Goal: Browse casually: Explore the website without a specific task or goal

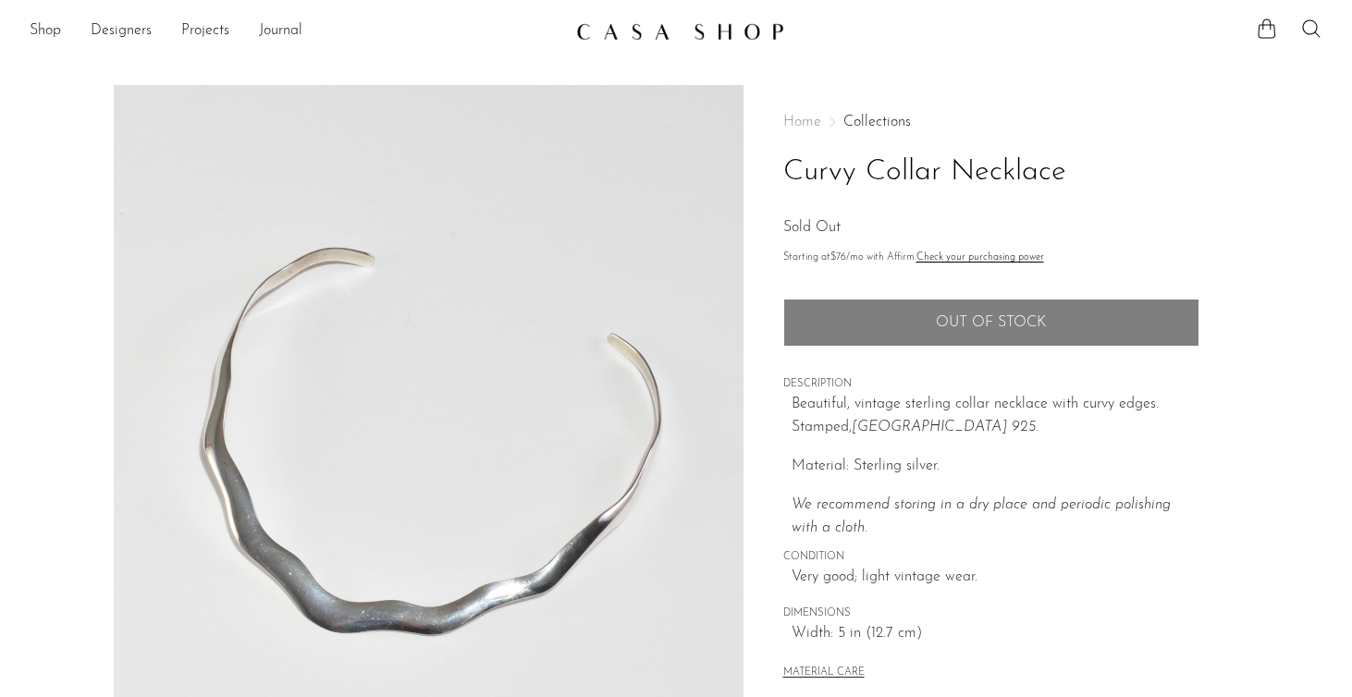
click at [879, 117] on link "Collections" at bounding box center [877, 122] width 68 height 15
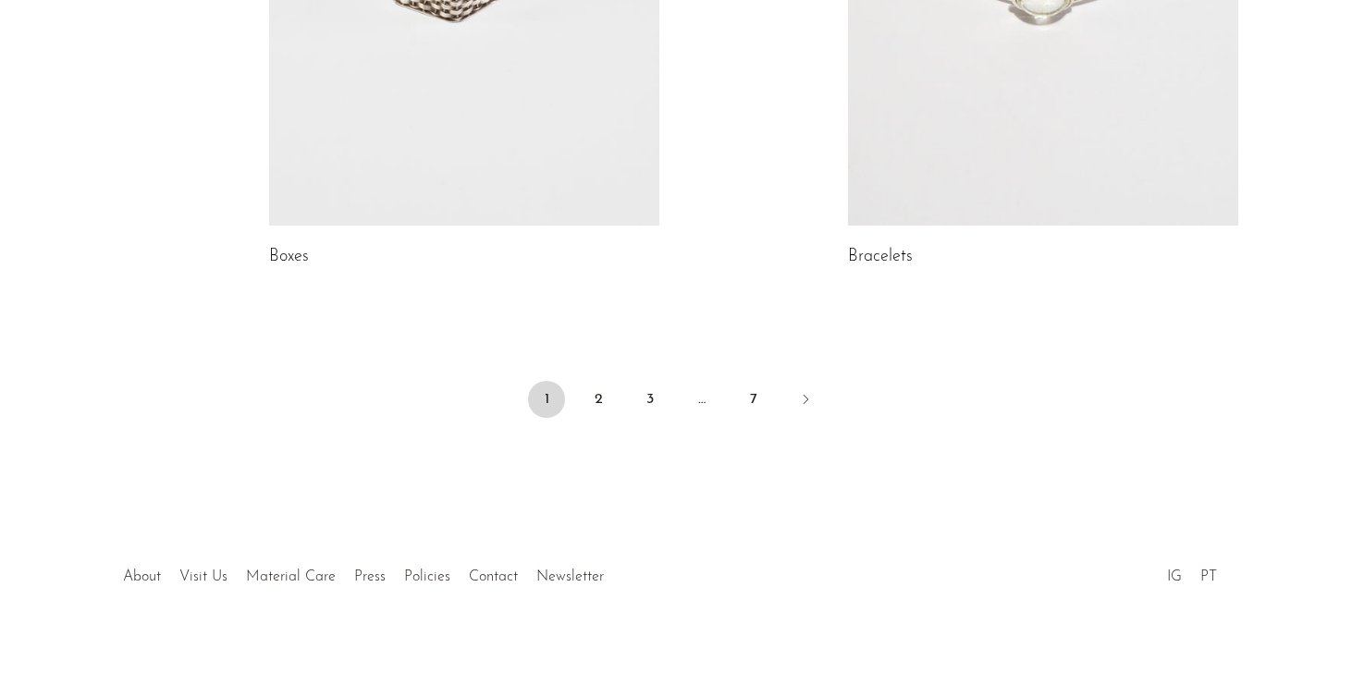
scroll to position [2805, 0]
click at [886, 250] on link "Bracelets" at bounding box center [880, 258] width 65 height 17
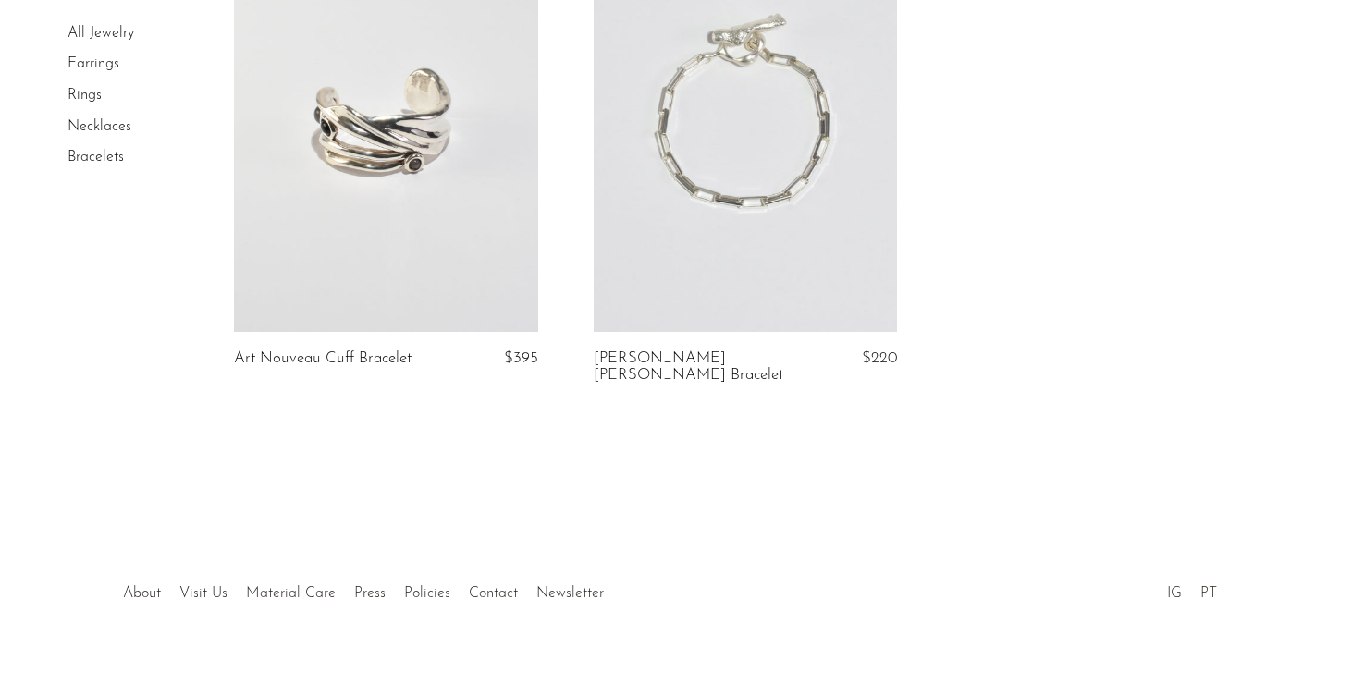
scroll to position [2799, 0]
click at [95, 94] on link "Rings" at bounding box center [85, 95] width 34 height 15
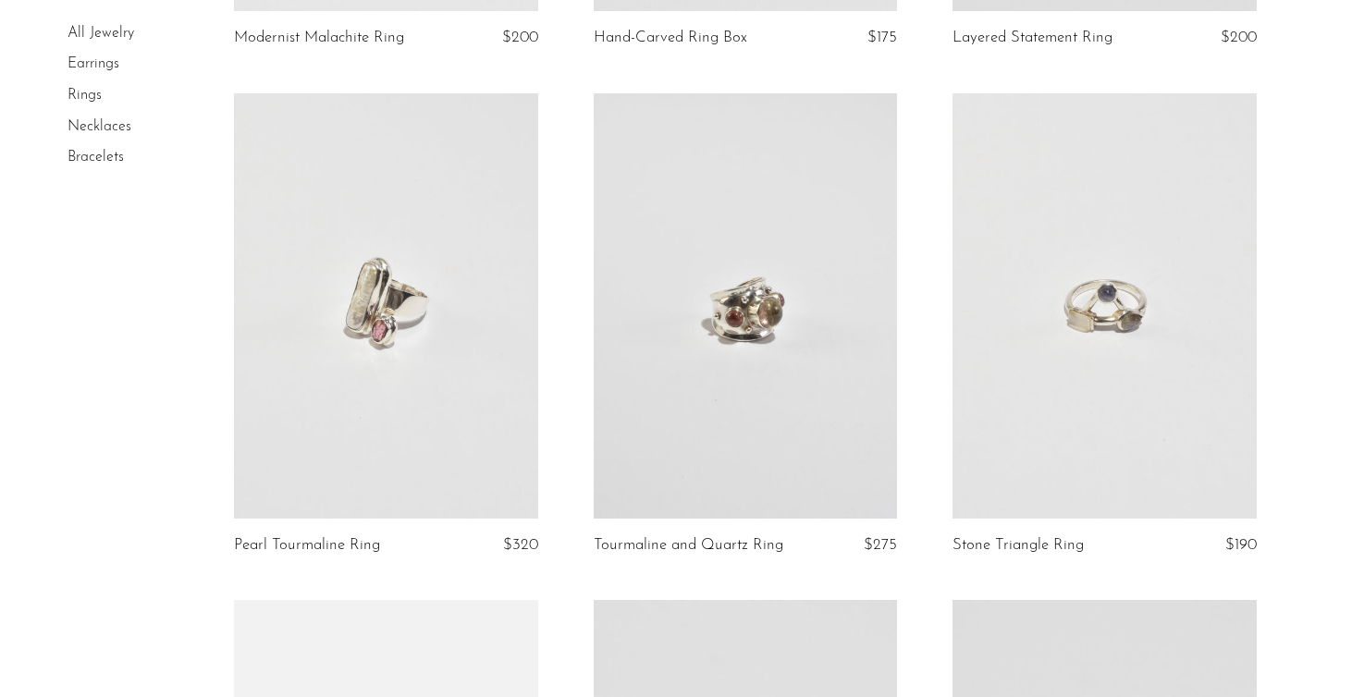
scroll to position [1092, 0]
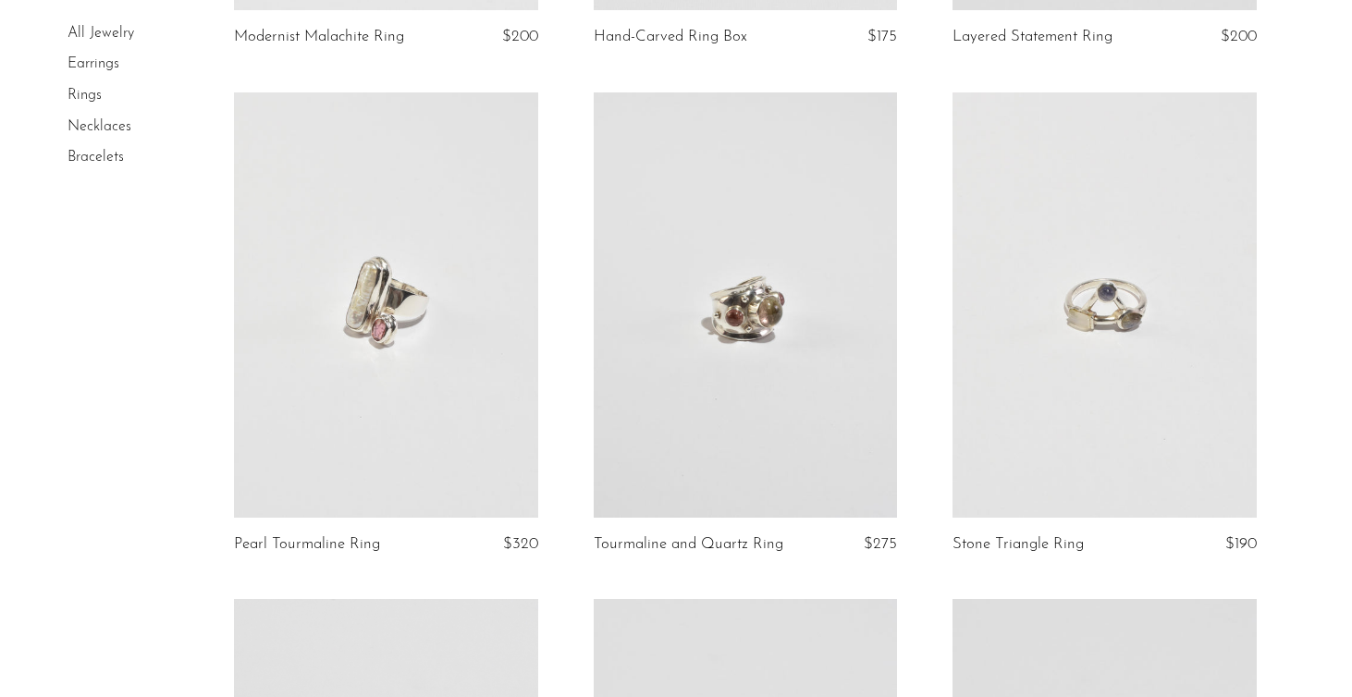
click at [804, 359] on link at bounding box center [746, 304] width 304 height 425
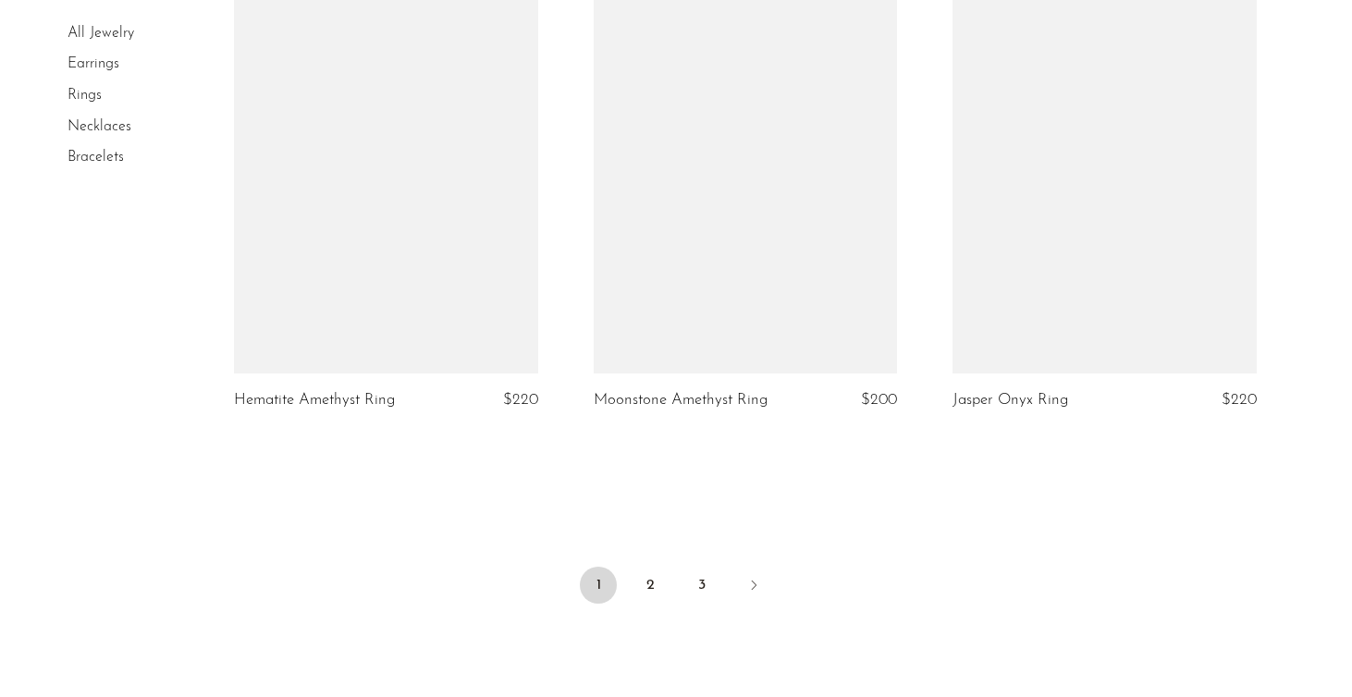
scroll to position [5918, 0]
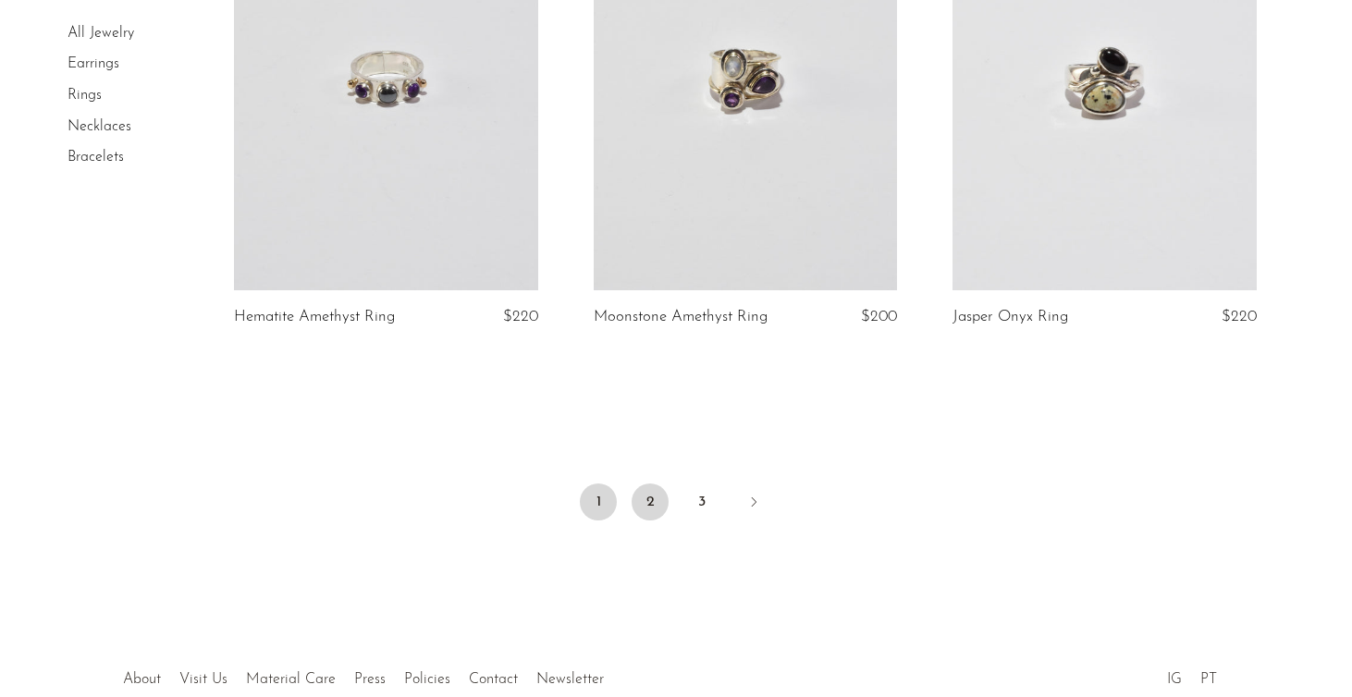
click at [649, 484] on link "2" at bounding box center [650, 502] width 37 height 37
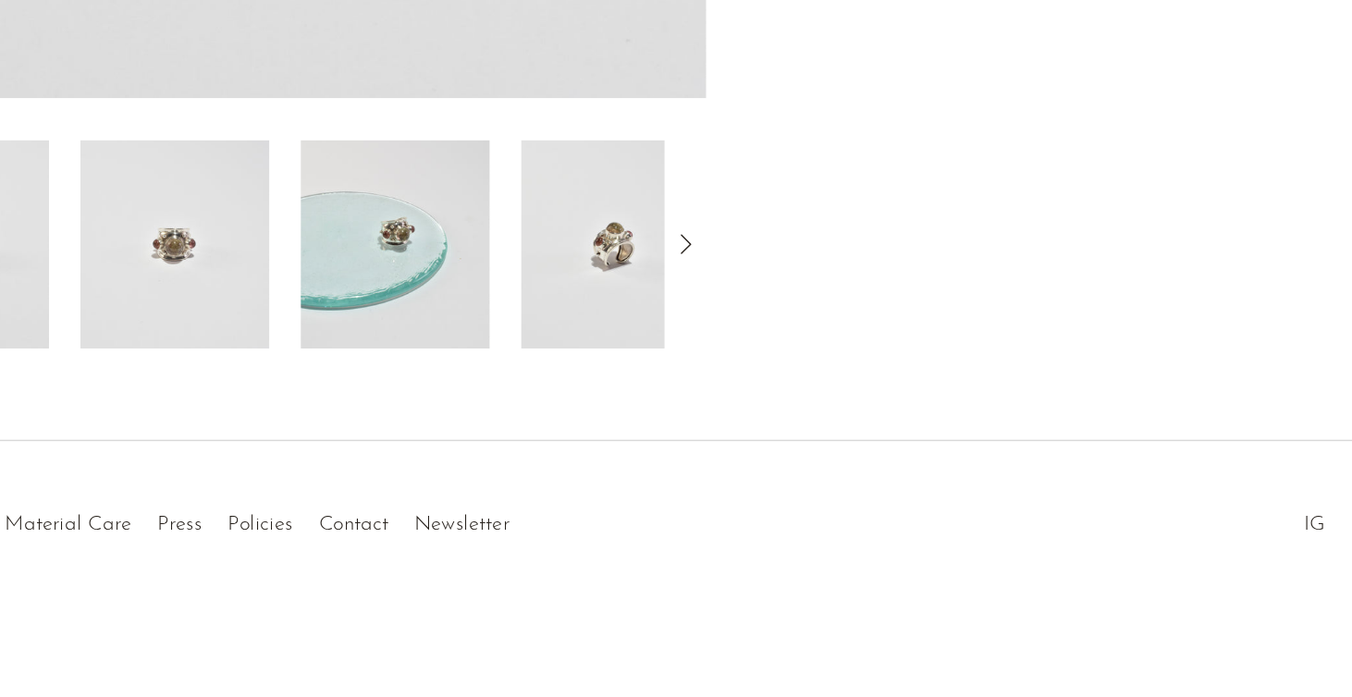
scroll to position [507, 0]
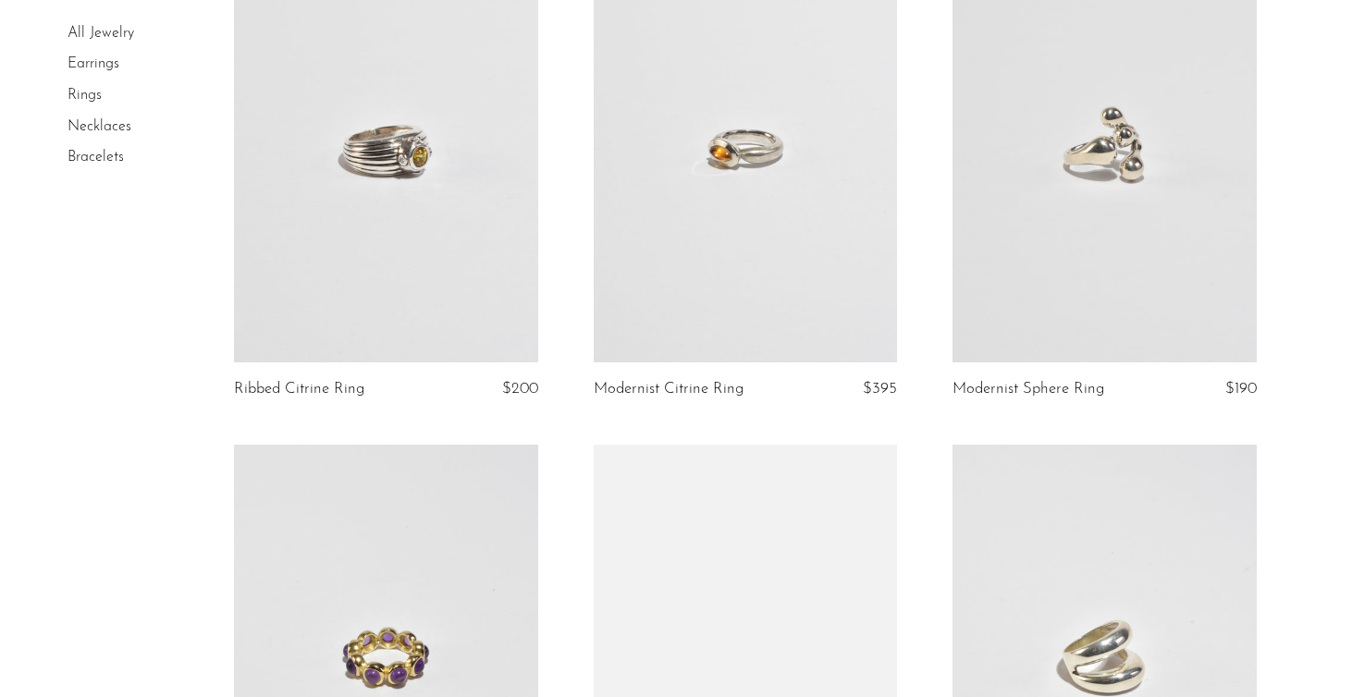
scroll to position [3838, 0]
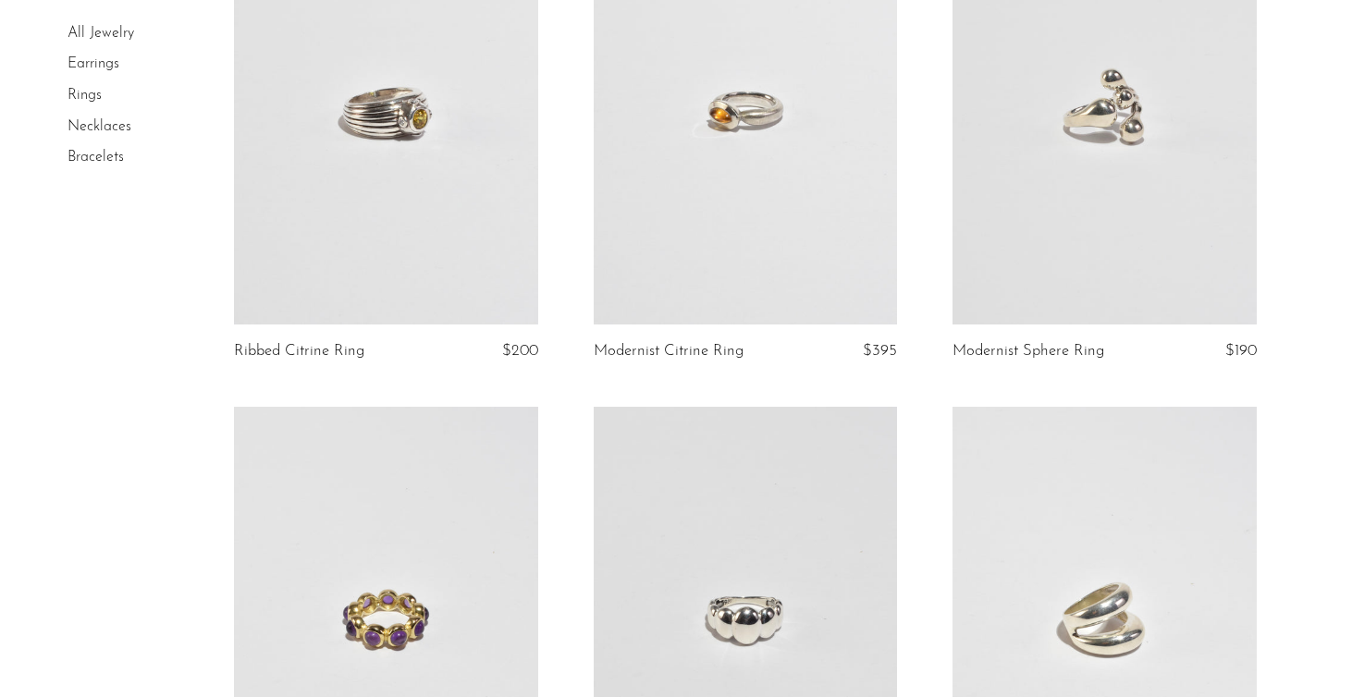
click at [528, 1] on link at bounding box center [386, 111] width 304 height 425
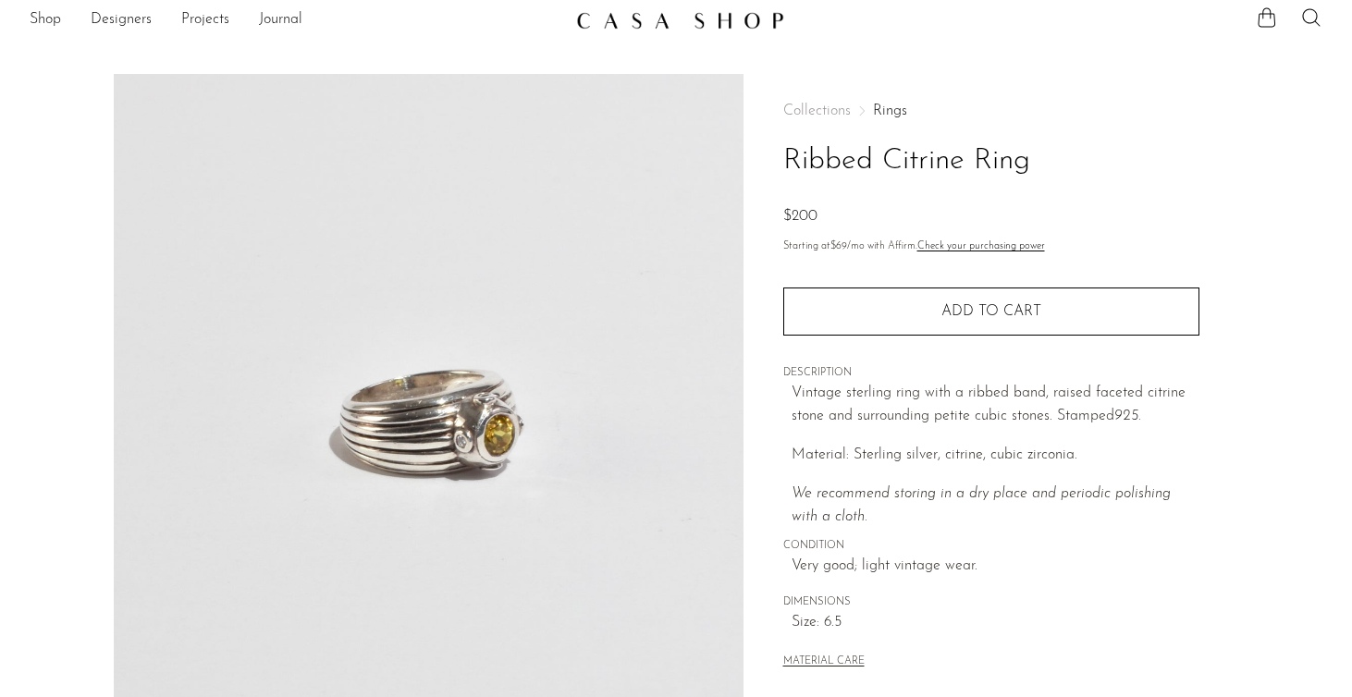
scroll to position [13, 0]
click at [492, 3] on ul "Shop Featured New Arrivals Bestsellers Coming Soon Jewelry Jewelry All Earrings…" at bounding box center [296, 18] width 532 height 31
click at [604, 26] on img at bounding box center [680, 18] width 208 height 18
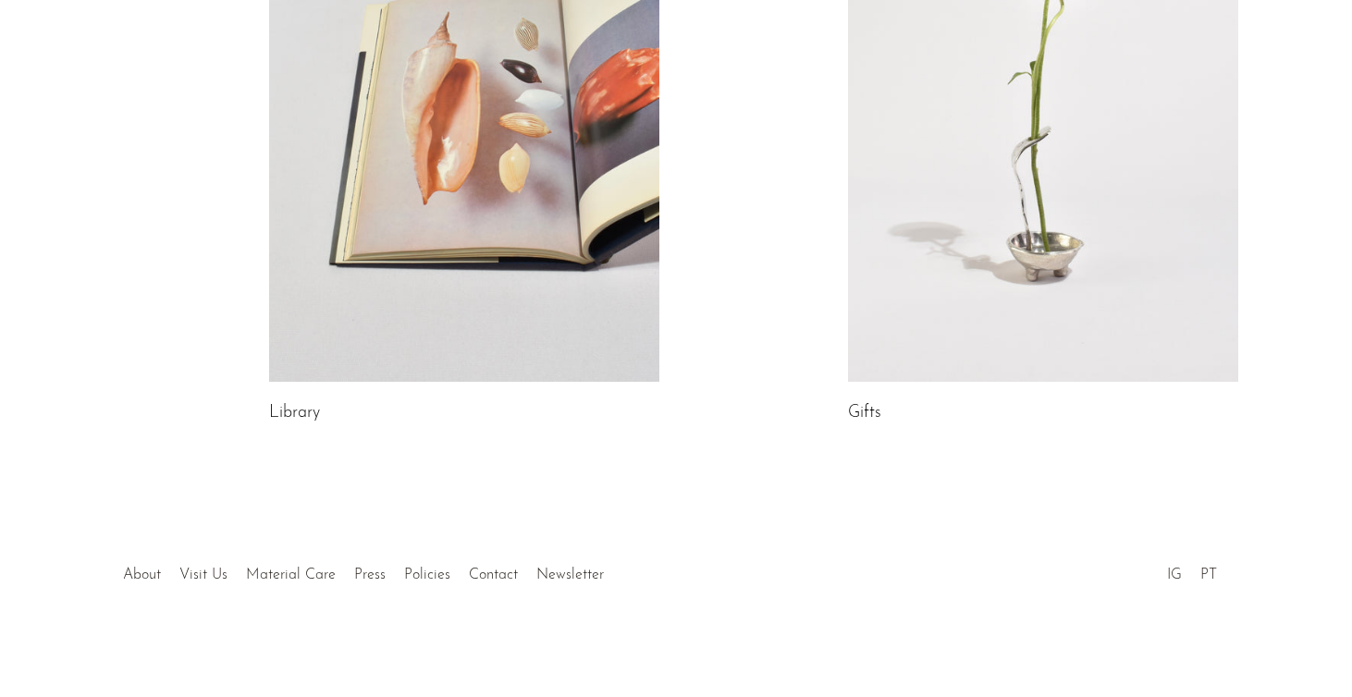
scroll to position [1099, 0]
click at [145, 576] on link "About" at bounding box center [142, 576] width 38 height 15
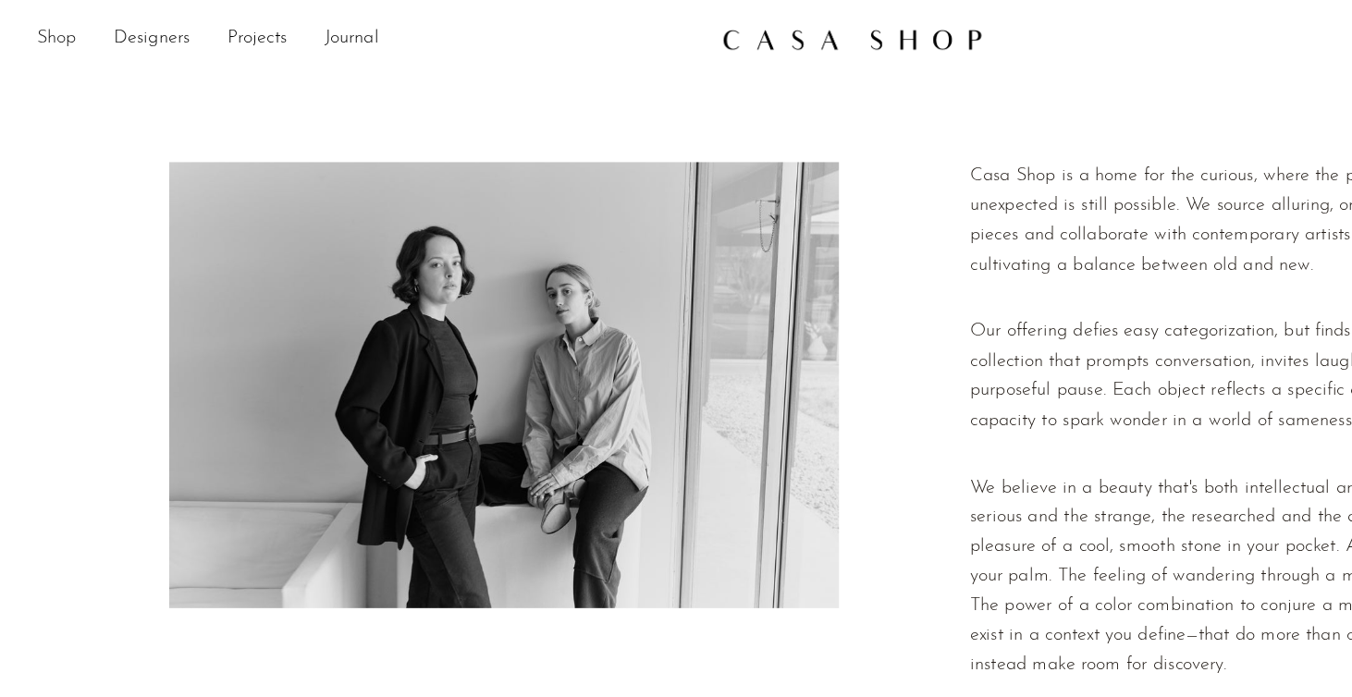
click at [50, 33] on link "Shop" at bounding box center [45, 31] width 31 height 24
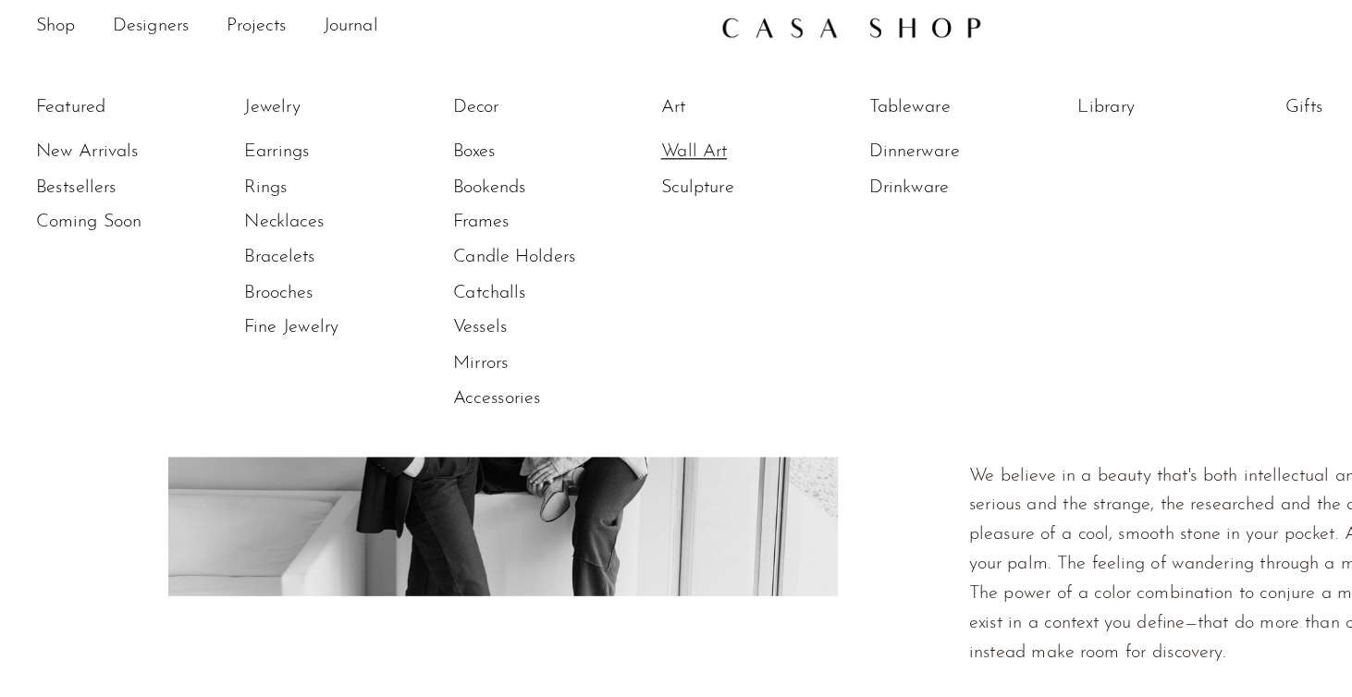
click at [549, 124] on link "Wall Art" at bounding box center [597, 130] width 139 height 20
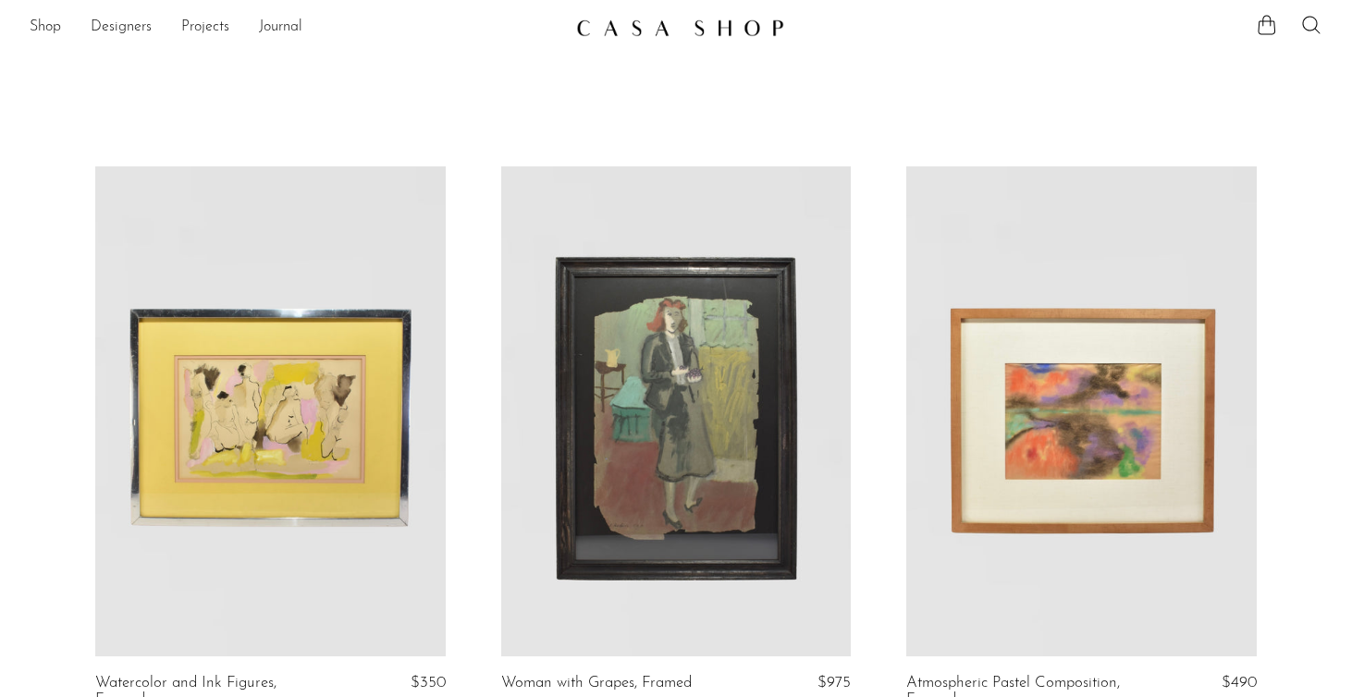
scroll to position [10, 0]
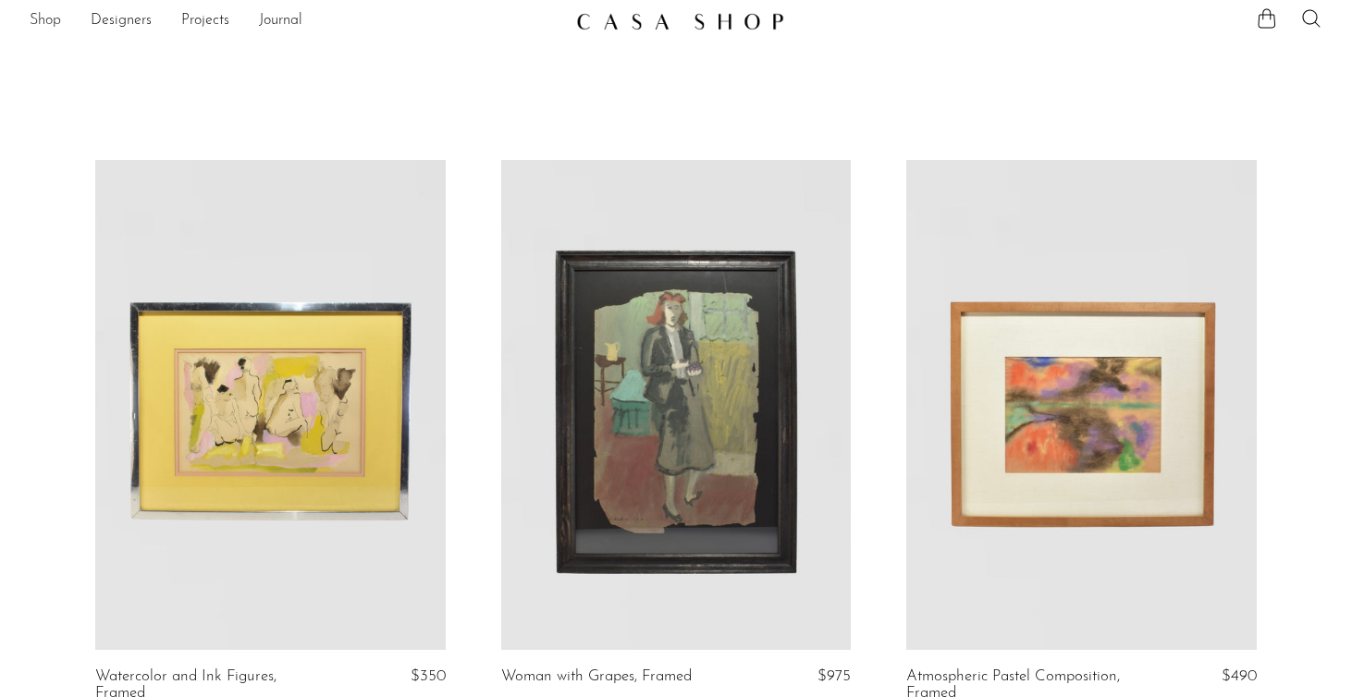
click at [43, 24] on link "Shop" at bounding box center [45, 21] width 31 height 24
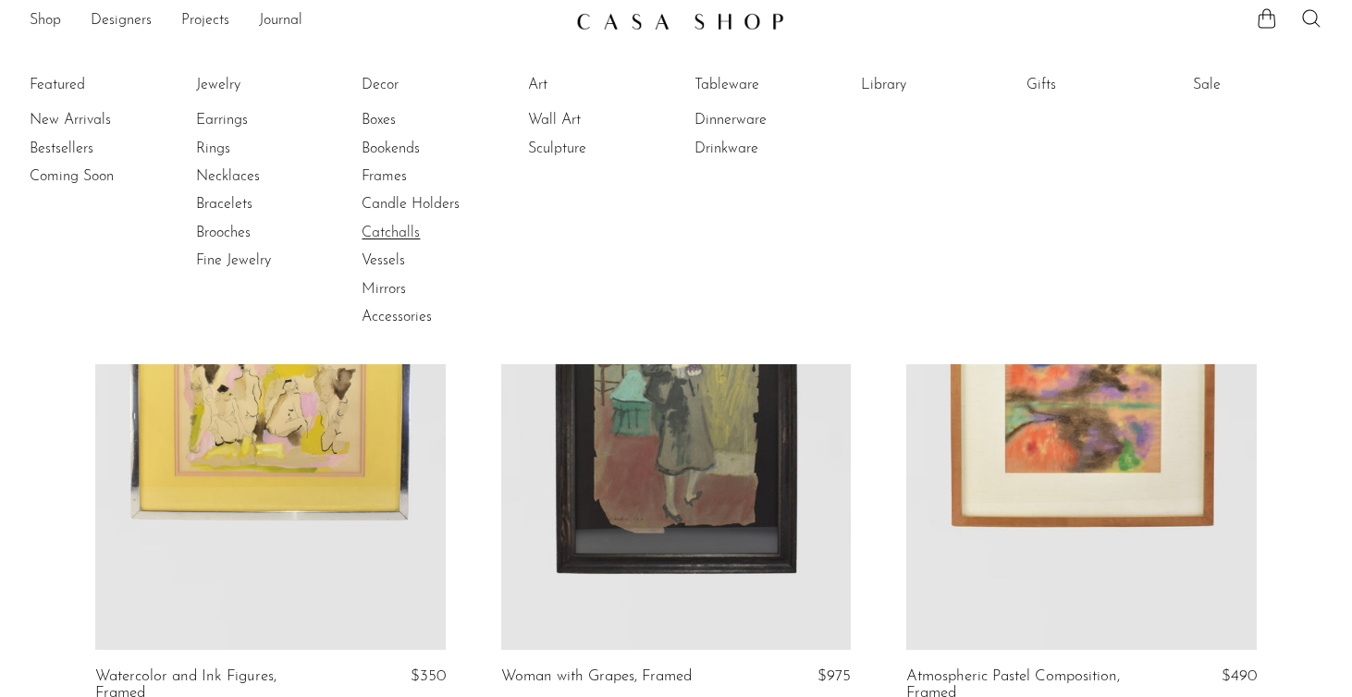
scroll to position [13, 0]
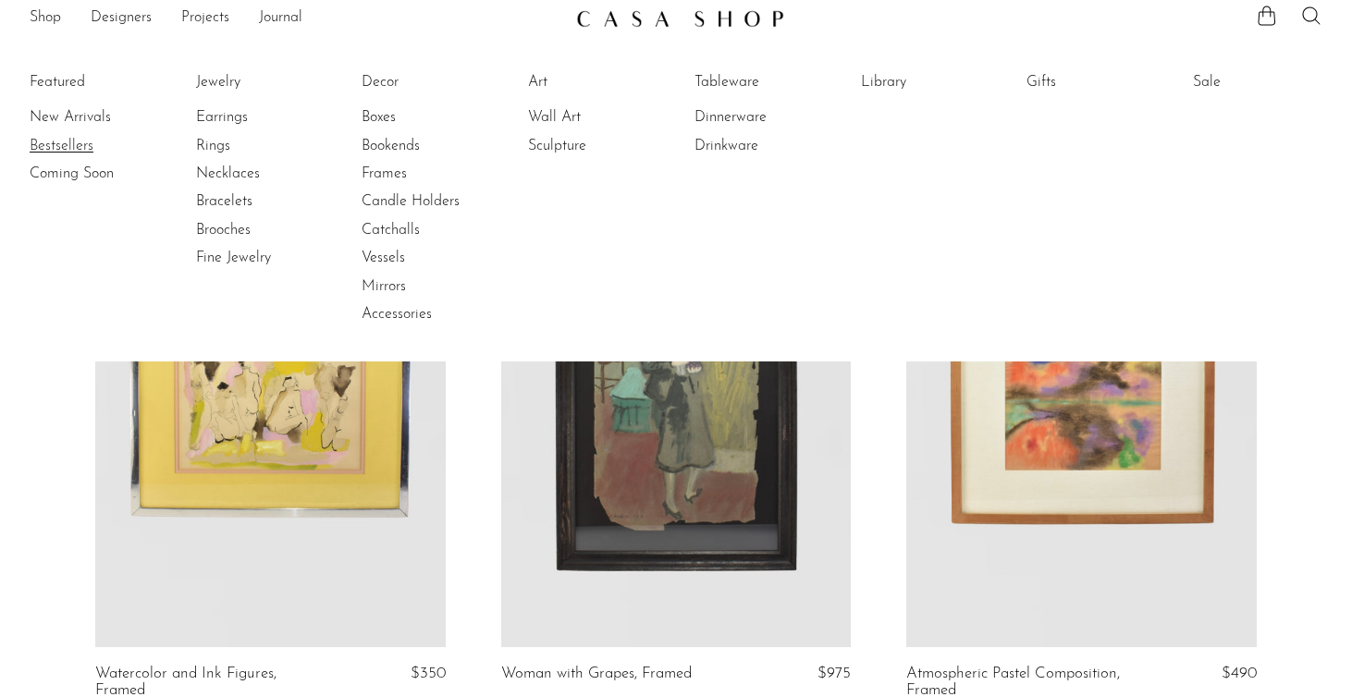
click at [76, 142] on link "Bestsellers" at bounding box center [99, 146] width 139 height 20
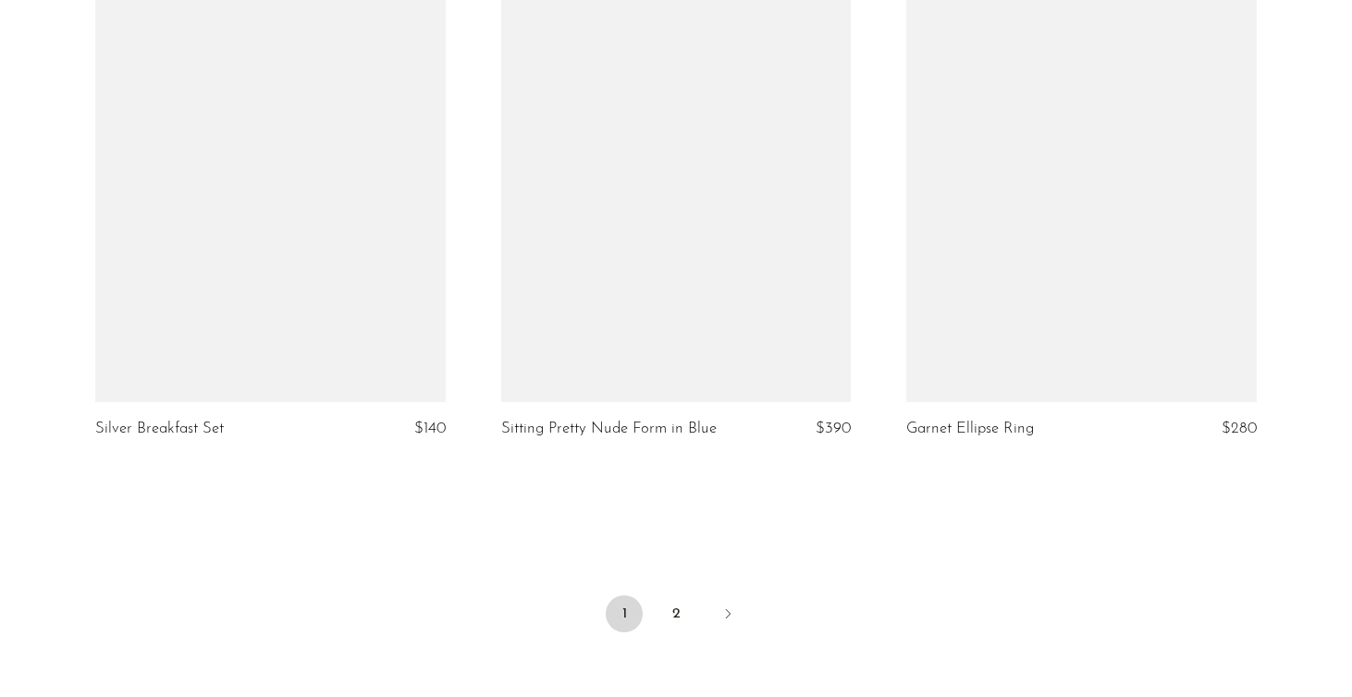
scroll to position [6624, 0]
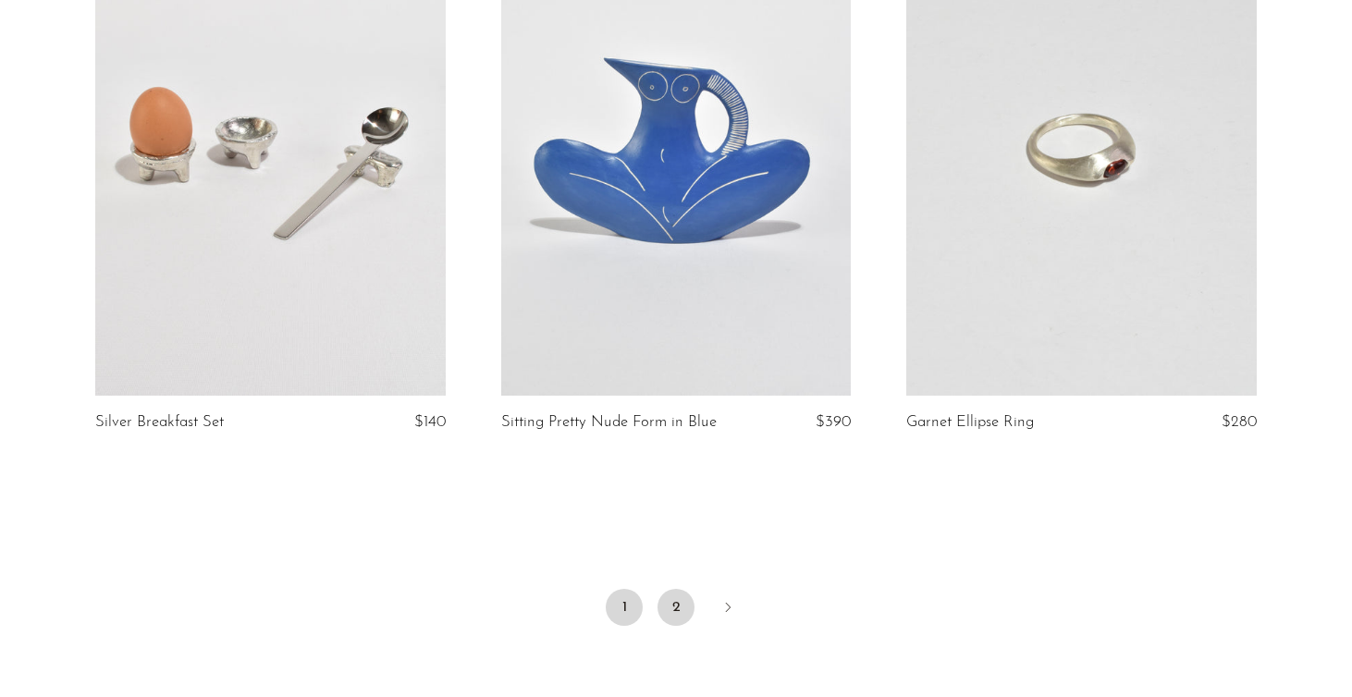
click at [673, 589] on link "2" at bounding box center [676, 607] width 37 height 37
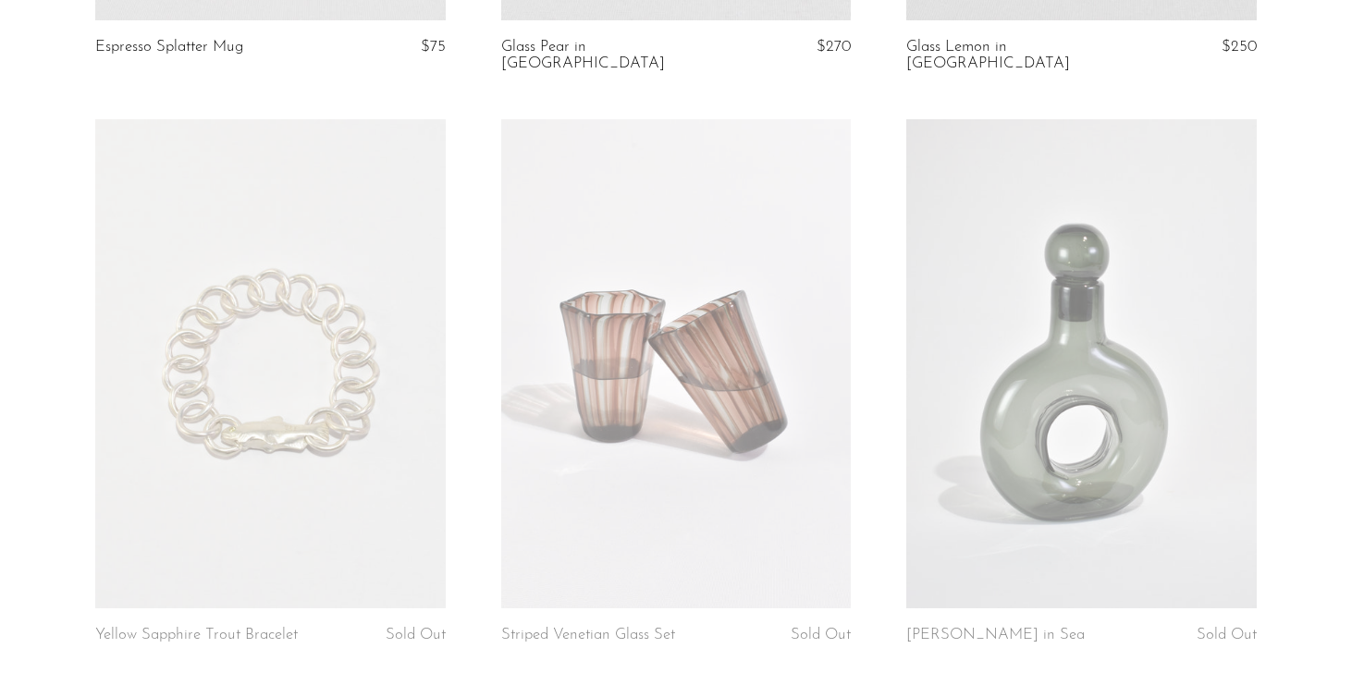
scroll to position [1993, 0]
